Goal: Get advice/opinions

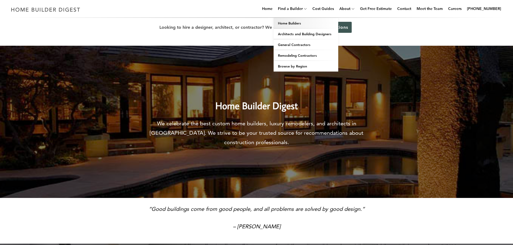
click at [297, 21] on link "Home Builders" at bounding box center [305, 23] width 65 height 11
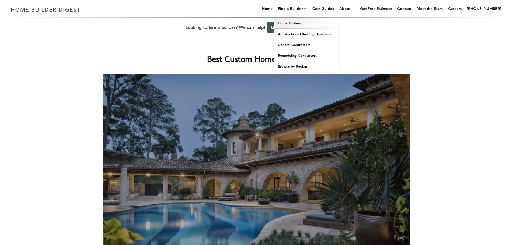
click at [295, 23] on link "Home Builders" at bounding box center [305, 23] width 65 height 11
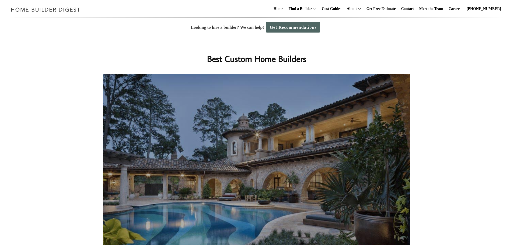
click at [292, 27] on link "Get Recommendations" at bounding box center [293, 27] width 54 height 10
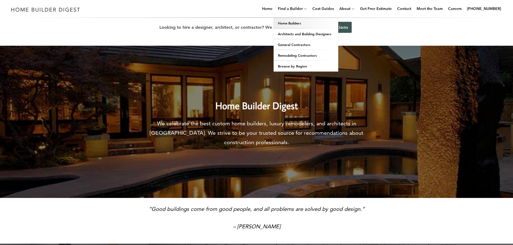
click at [293, 20] on link "Home Builders" at bounding box center [305, 23] width 65 height 11
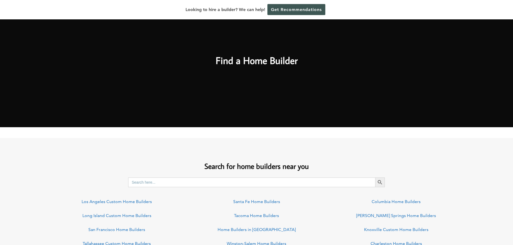
scroll to position [377, 0]
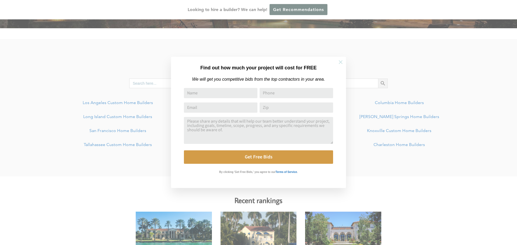
click at [342, 62] on icon at bounding box center [341, 62] width 6 height 6
